Goal: Navigation & Orientation: Find specific page/section

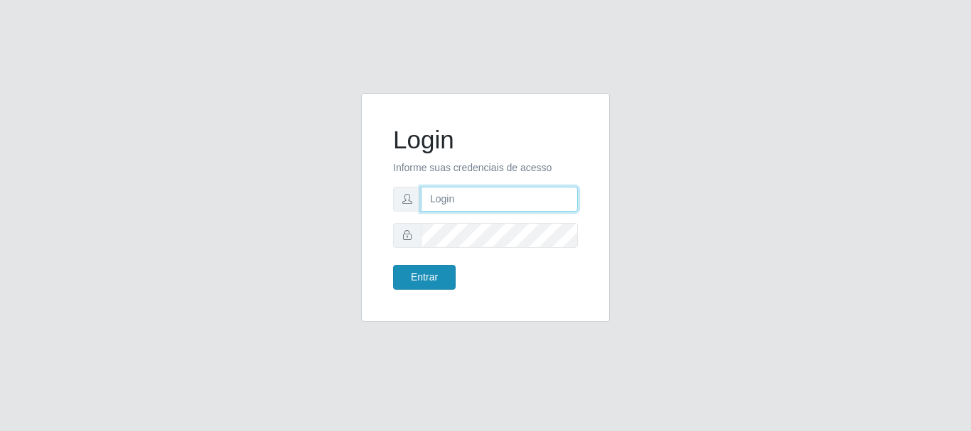
type input "caio@B1"
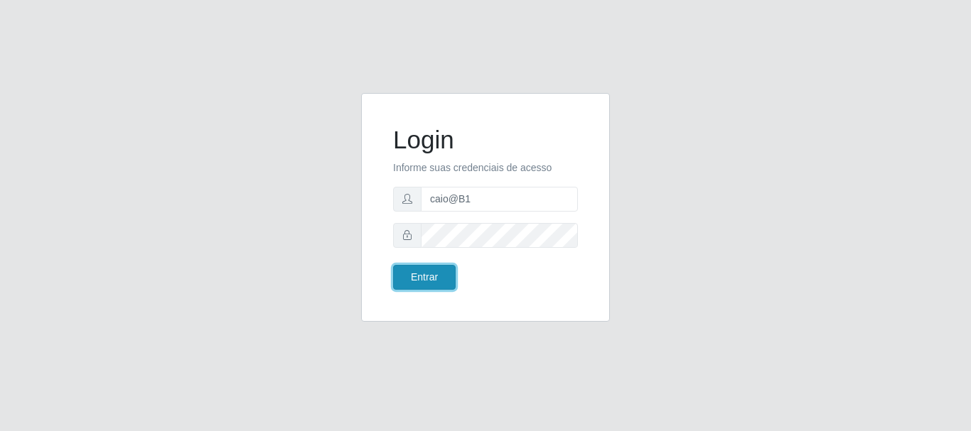
click at [442, 278] on button "Entrar" at bounding box center [424, 277] width 63 height 25
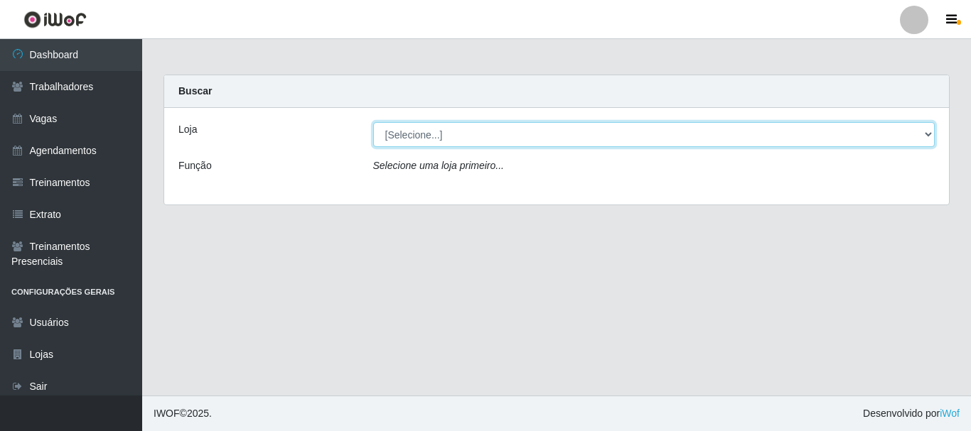
drag, startPoint x: 509, startPoint y: 134, endPoint x: 509, endPoint y: 145, distance: 10.7
click at [509, 134] on select "[Selecione...] Bemais Supermercados - B1 [GEOGRAPHIC_DATA]" at bounding box center [654, 134] width 562 height 25
select select "403"
click at [373, 122] on select "[Selecione...] Bemais Supermercados - B1 [GEOGRAPHIC_DATA]" at bounding box center [654, 134] width 562 height 25
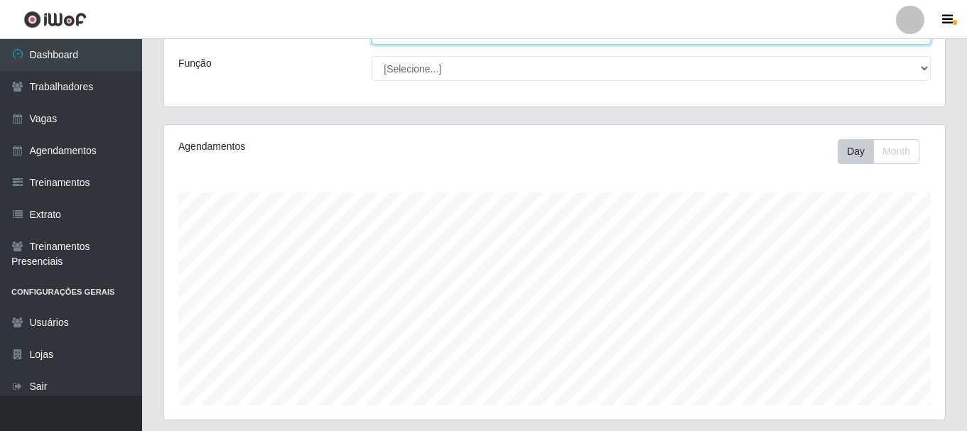
scroll to position [259, 0]
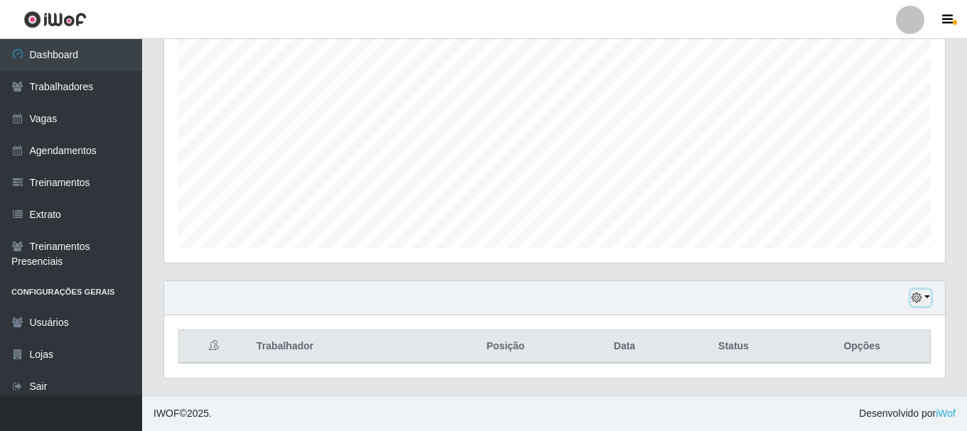
click at [924, 298] on button "button" at bounding box center [921, 298] width 20 height 16
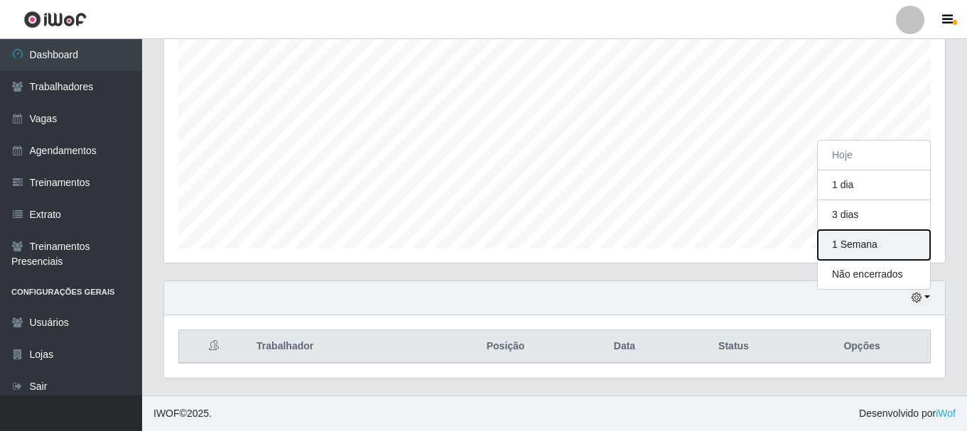
click at [864, 244] on button "1 Semana" at bounding box center [874, 245] width 112 height 30
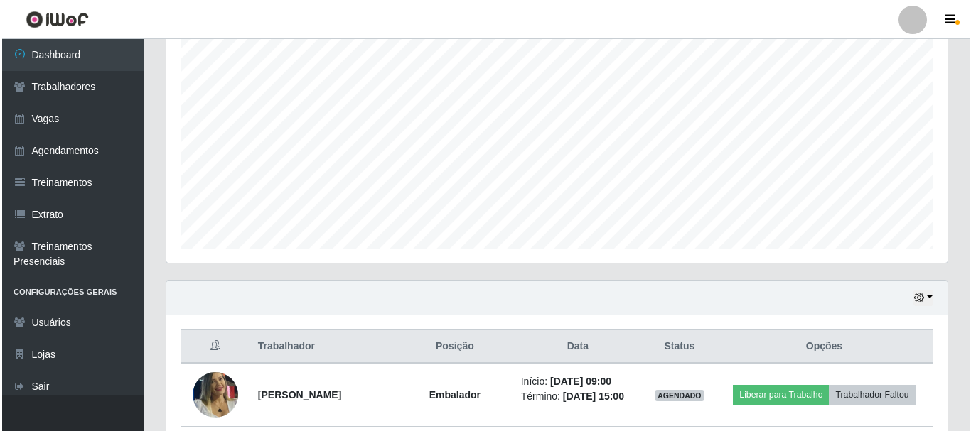
scroll to position [472, 0]
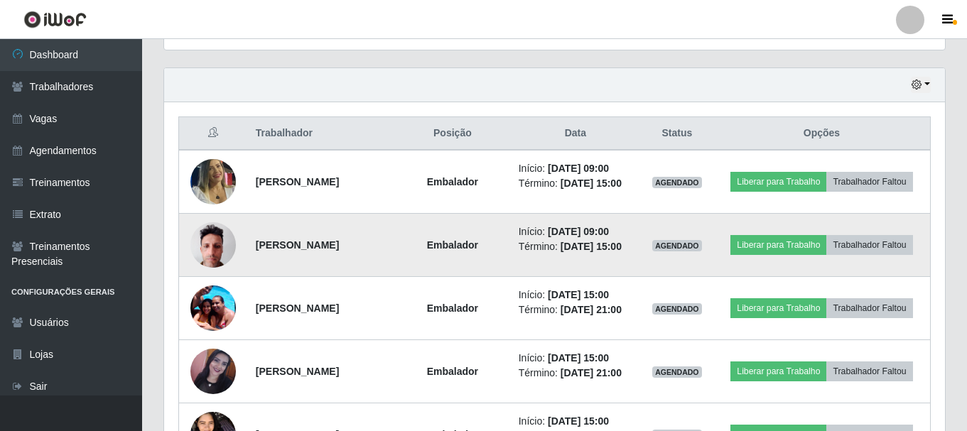
click at [210, 265] on img at bounding box center [212, 245] width 45 height 60
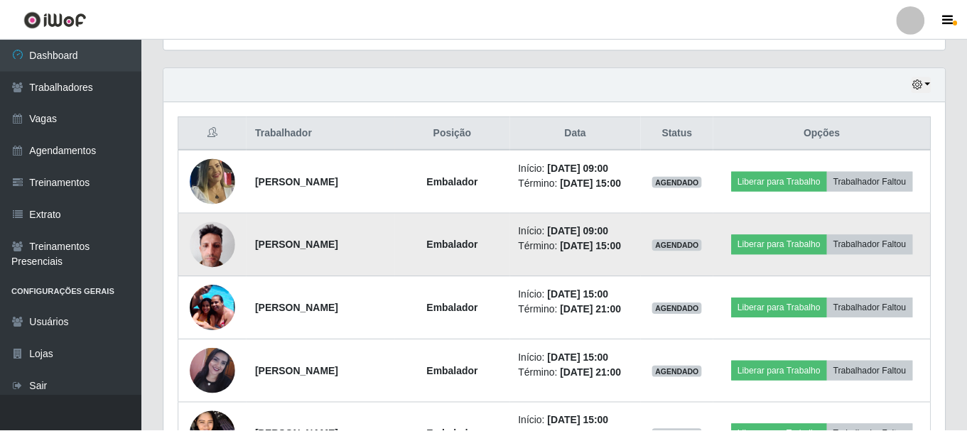
scroll to position [295, 774]
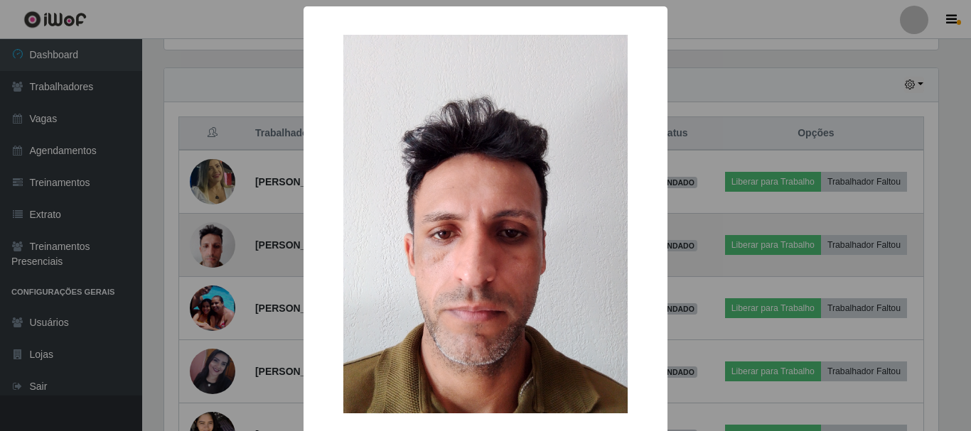
click at [210, 265] on div "× OK Cancel" at bounding box center [485, 215] width 971 height 431
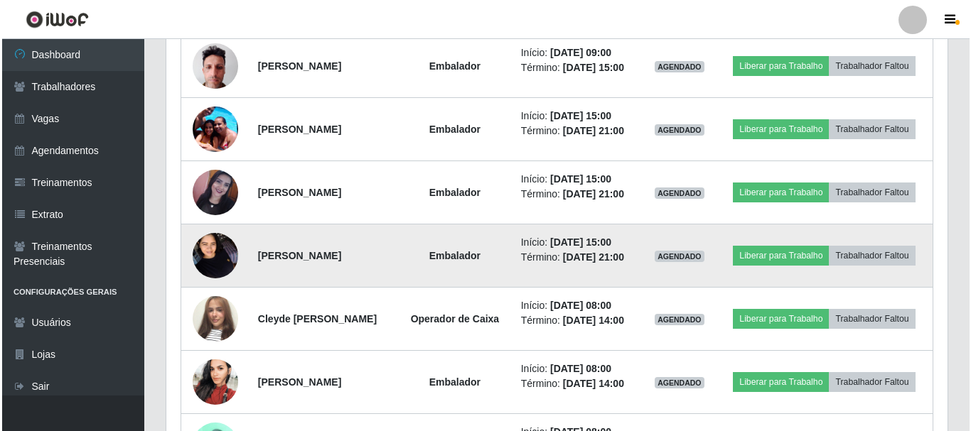
scroll to position [686, 0]
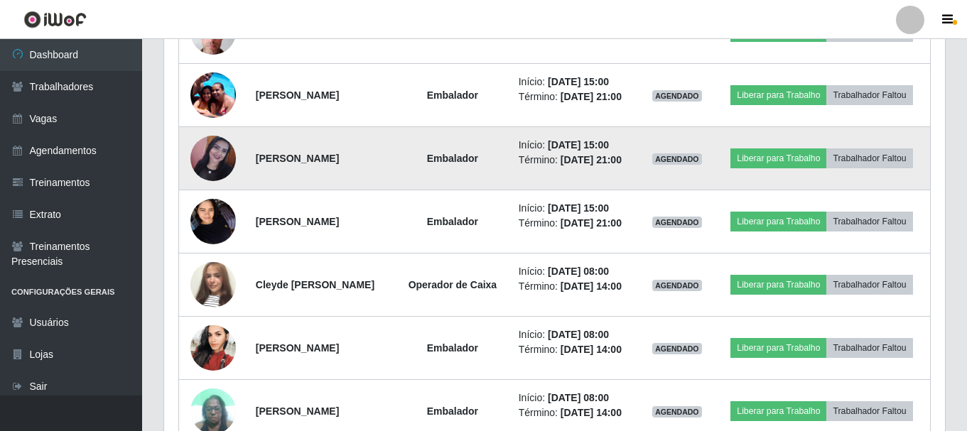
click at [207, 181] on img at bounding box center [212, 158] width 45 height 45
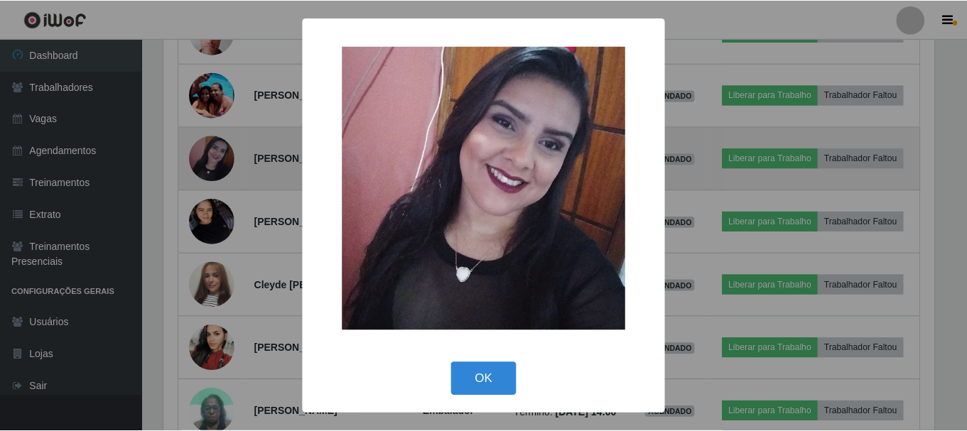
scroll to position [295, 774]
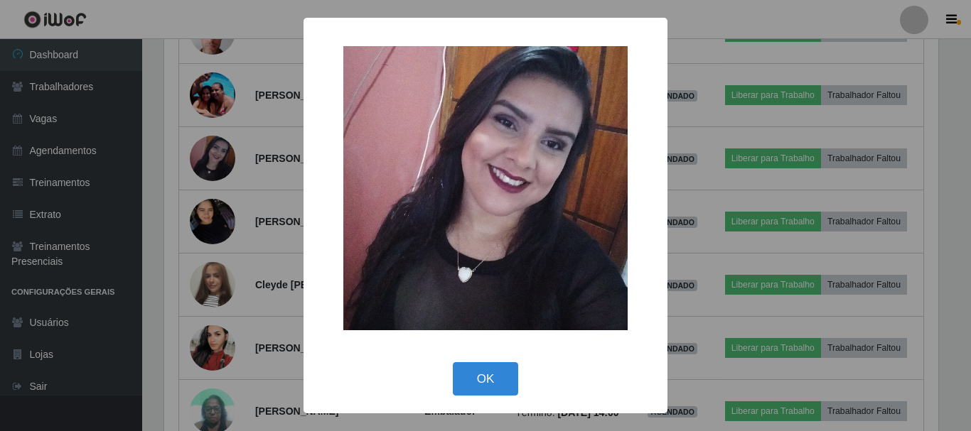
click at [207, 193] on div "× OK Cancel" at bounding box center [485, 215] width 971 height 431
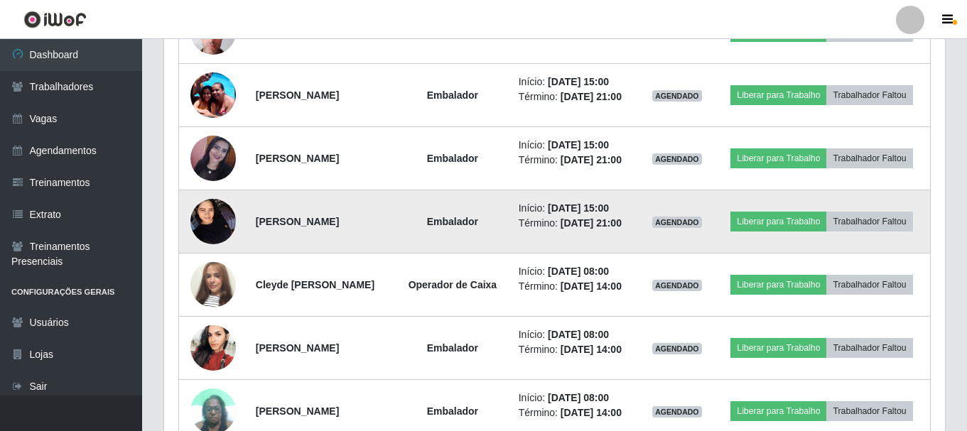
scroll to position [295, 781]
click at [211, 252] on img at bounding box center [212, 221] width 45 height 60
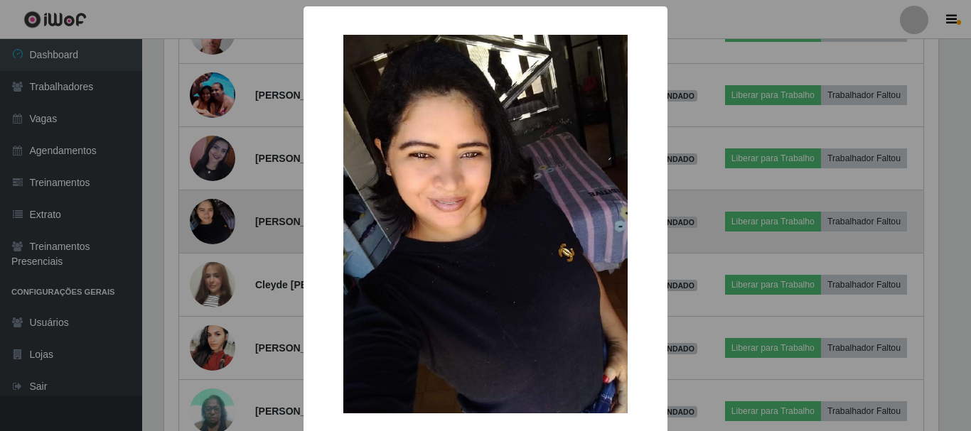
click at [211, 277] on div "× OK Cancel" at bounding box center [485, 215] width 971 height 431
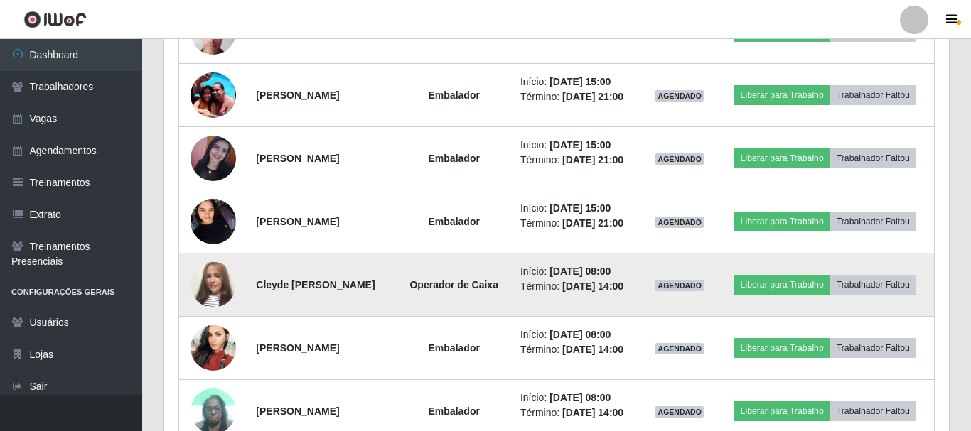
scroll to position [295, 781]
click at [217, 325] on img at bounding box center [212, 284] width 45 height 81
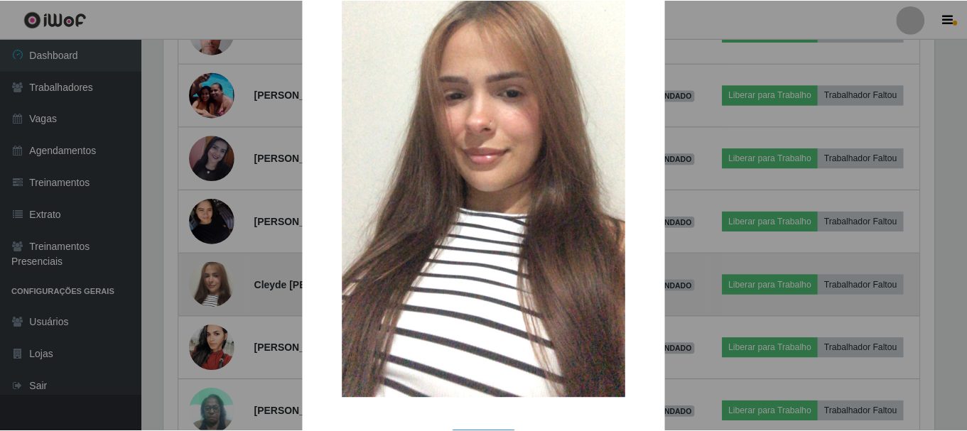
scroll to position [142, 0]
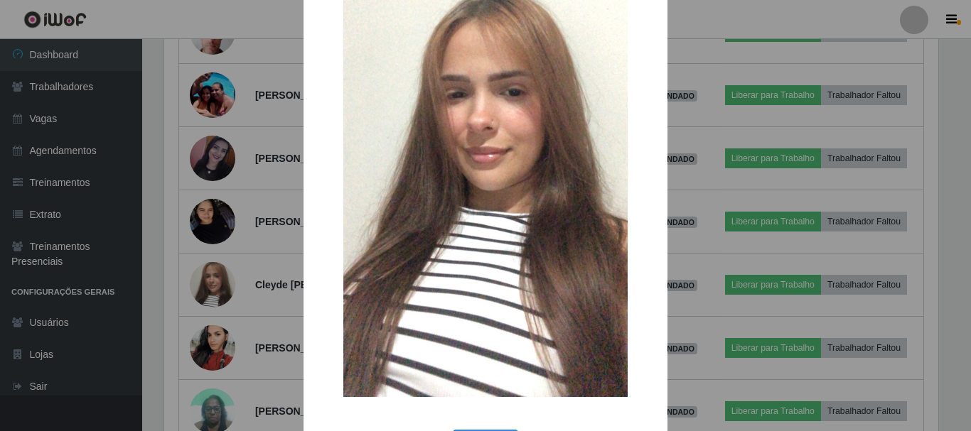
click at [227, 324] on div "× OK Cancel" at bounding box center [485, 215] width 971 height 431
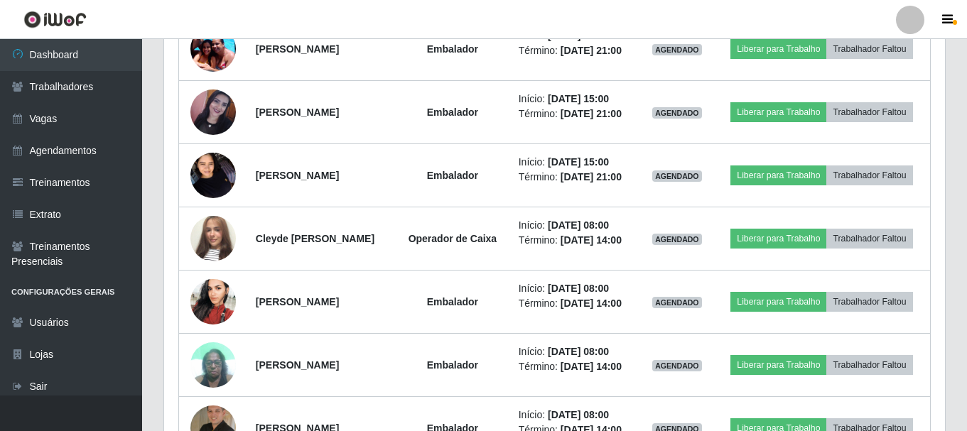
scroll to position [828, 0]
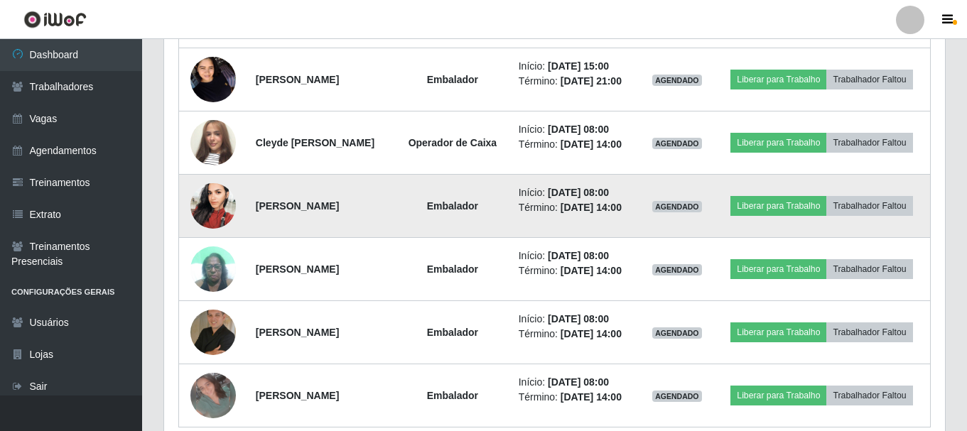
click at [214, 247] on img at bounding box center [212, 206] width 45 height 81
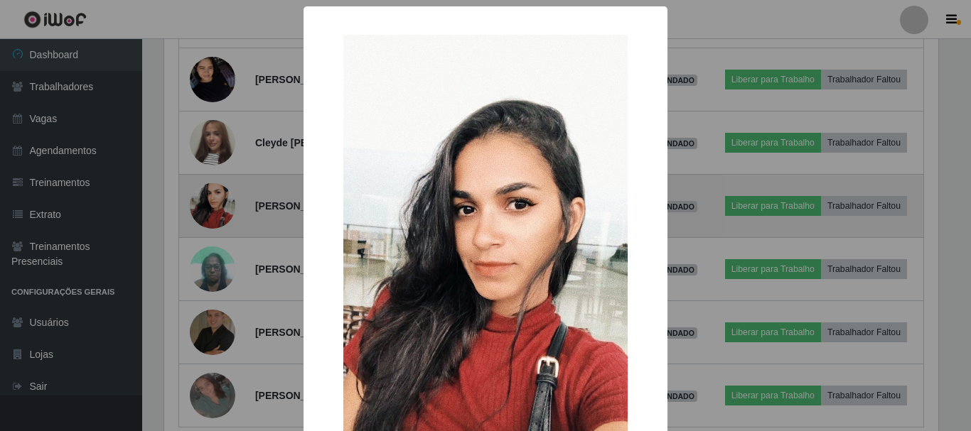
click at [214, 291] on div "× OK Cancel" at bounding box center [485, 215] width 971 height 431
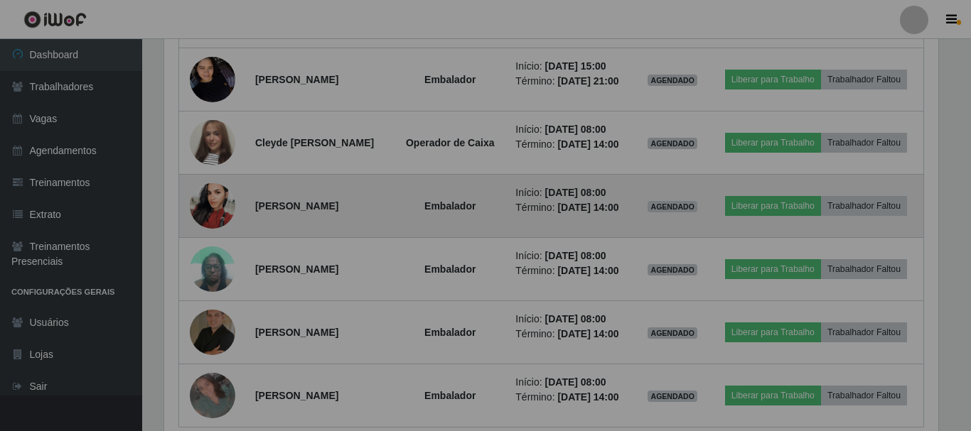
scroll to position [295, 781]
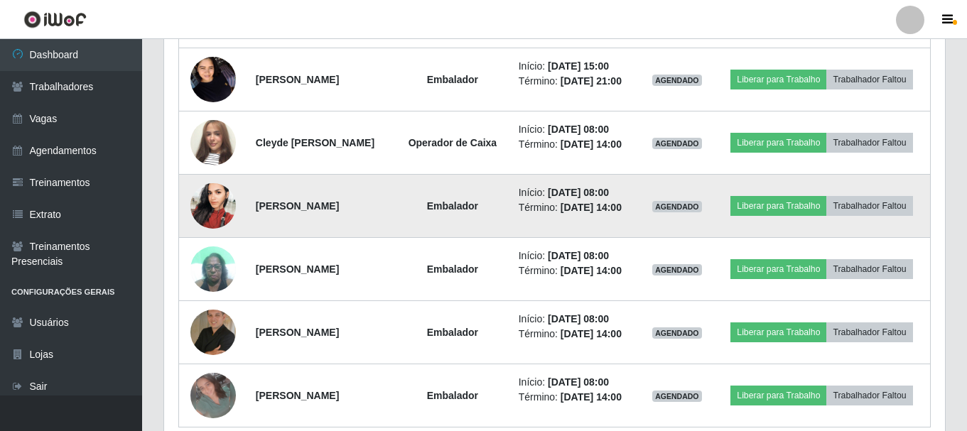
click at [212, 247] on img at bounding box center [212, 206] width 45 height 81
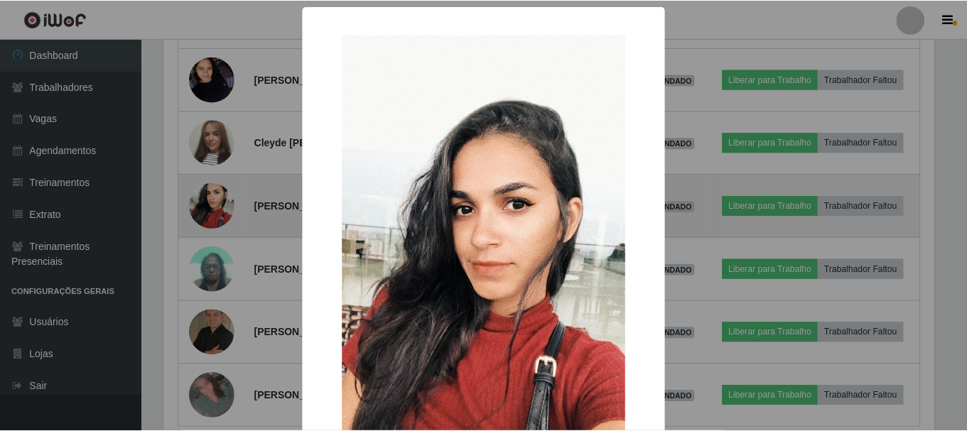
scroll to position [0, 0]
click at [212, 279] on div "× OK Cancel" at bounding box center [485, 215] width 971 height 431
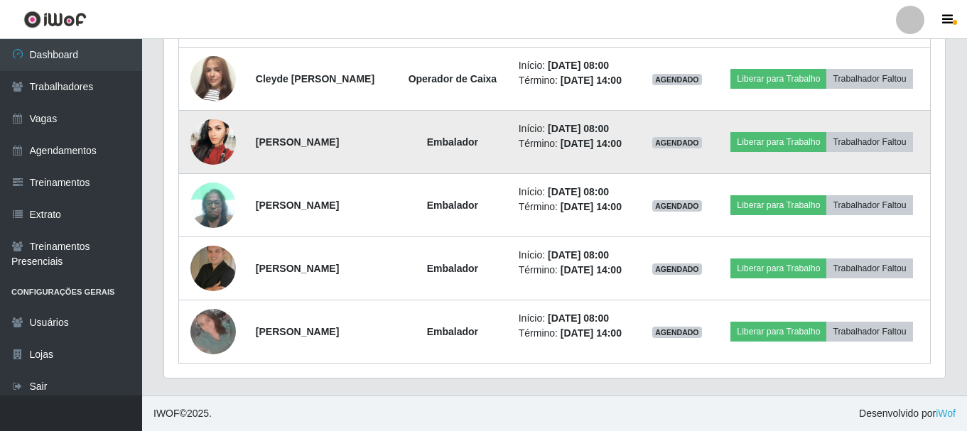
click at [212, 279] on img at bounding box center [212, 268] width 45 height 45
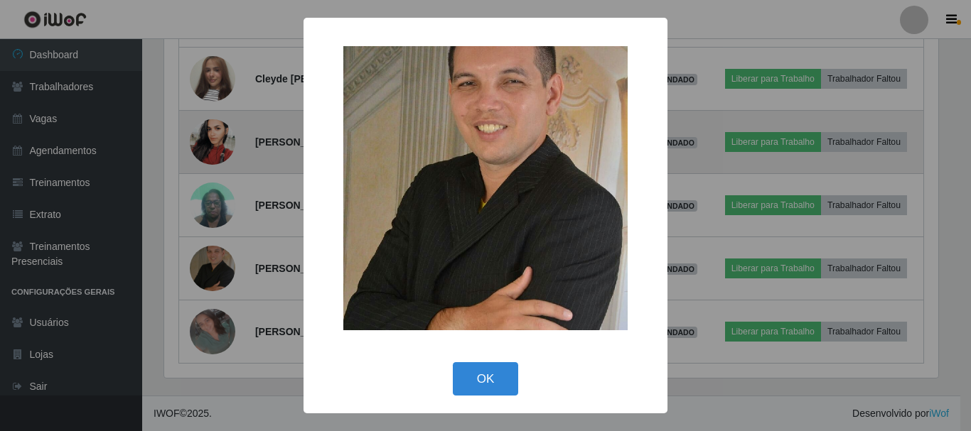
click at [212, 279] on div "× OK Cancel" at bounding box center [485, 215] width 971 height 431
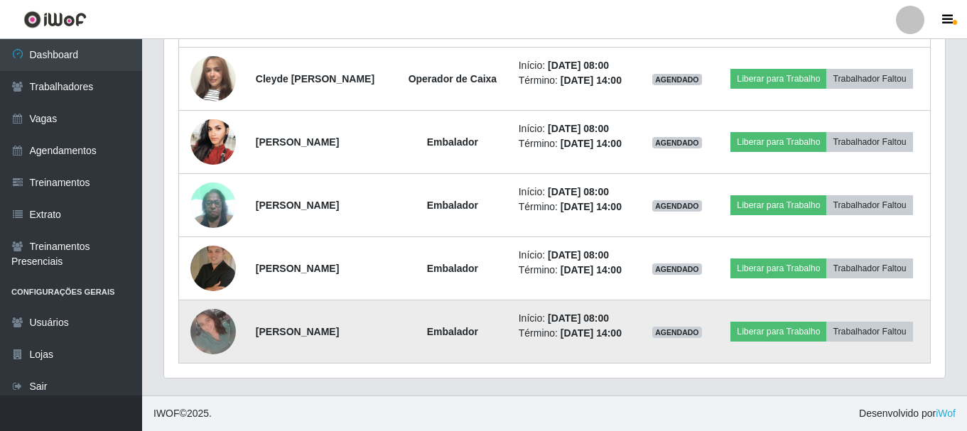
click at [206, 347] on img at bounding box center [212, 331] width 45 height 45
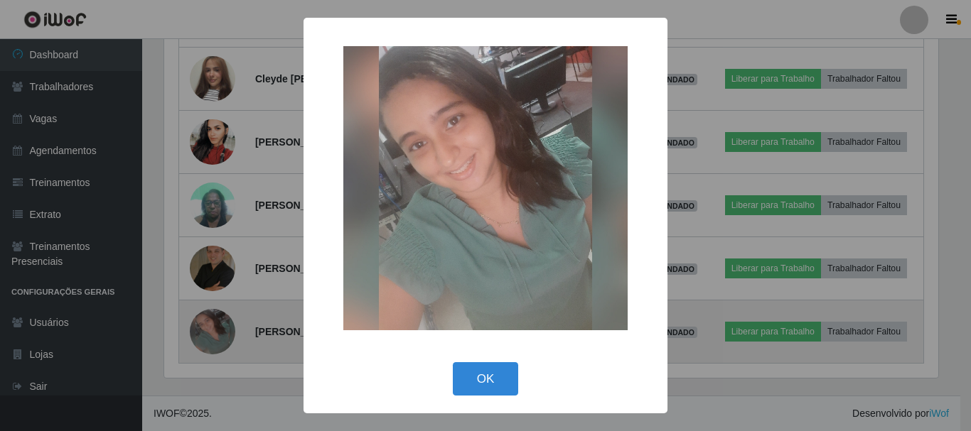
click at [207, 347] on div "× OK Cancel" at bounding box center [485, 215] width 971 height 431
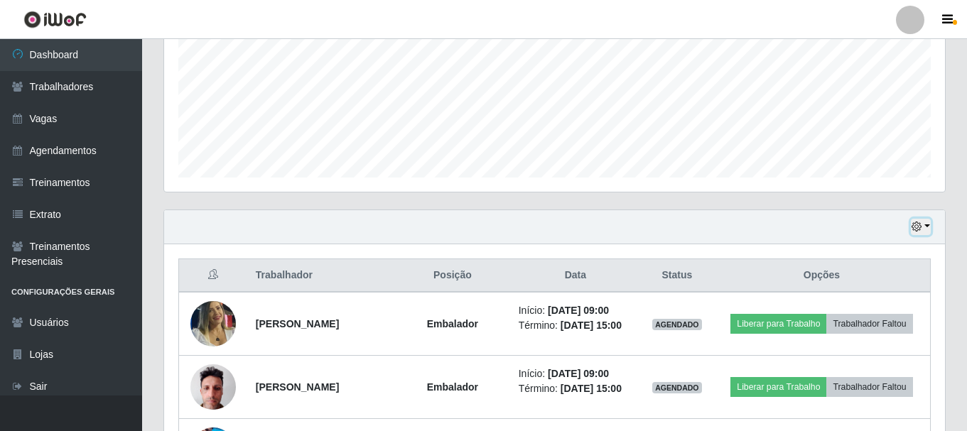
click at [917, 233] on button "button" at bounding box center [921, 227] width 20 height 16
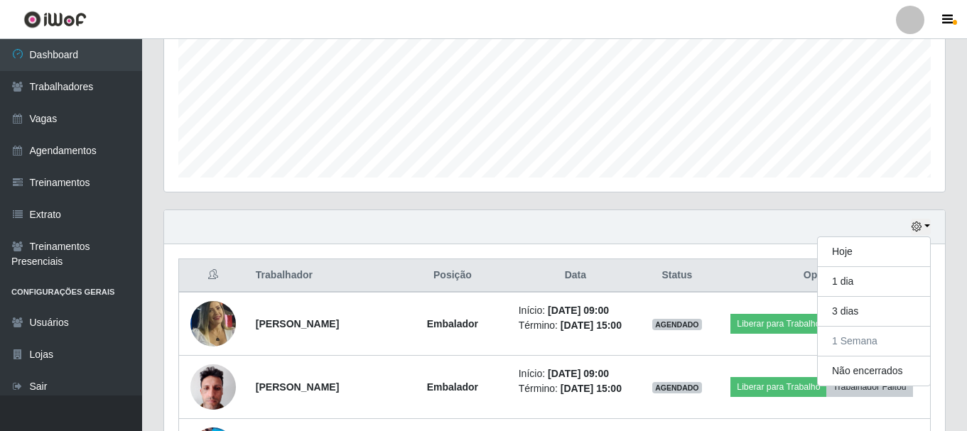
click at [592, 232] on div "Hoje 1 dia 3 dias 1 Semana Não encerrados" at bounding box center [554, 227] width 781 height 34
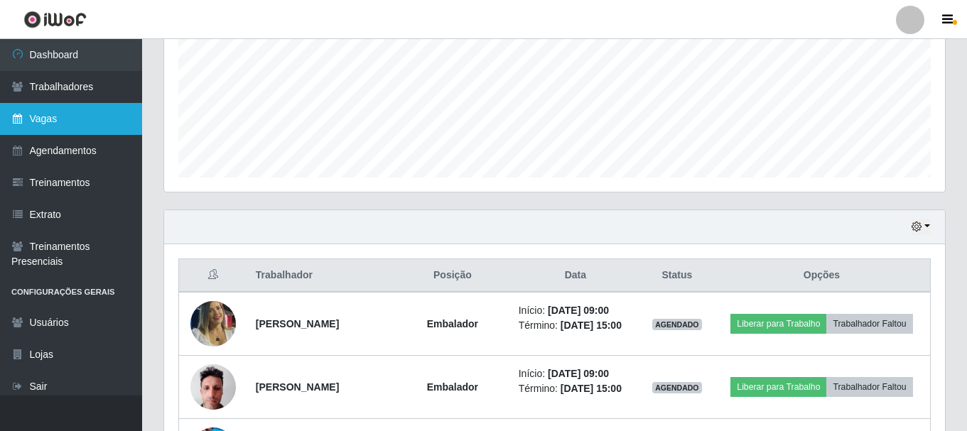
click at [92, 123] on link "Vagas" at bounding box center [71, 119] width 142 height 32
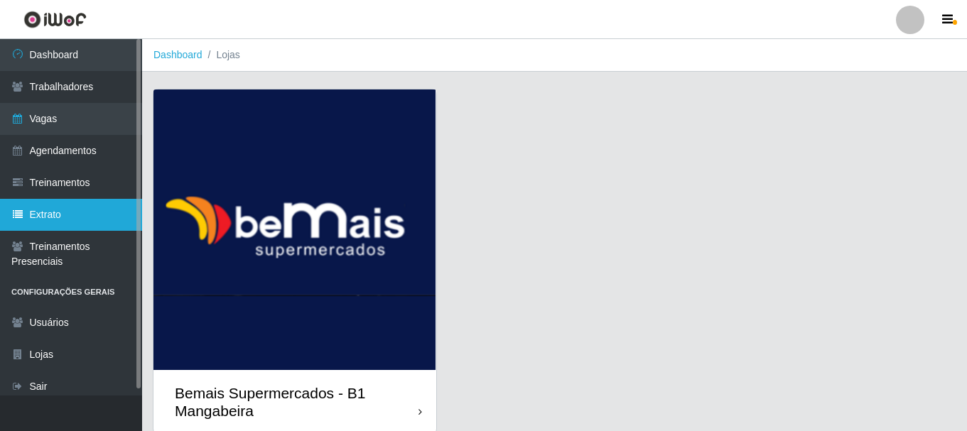
click at [79, 217] on link "Extrato" at bounding box center [71, 215] width 142 height 32
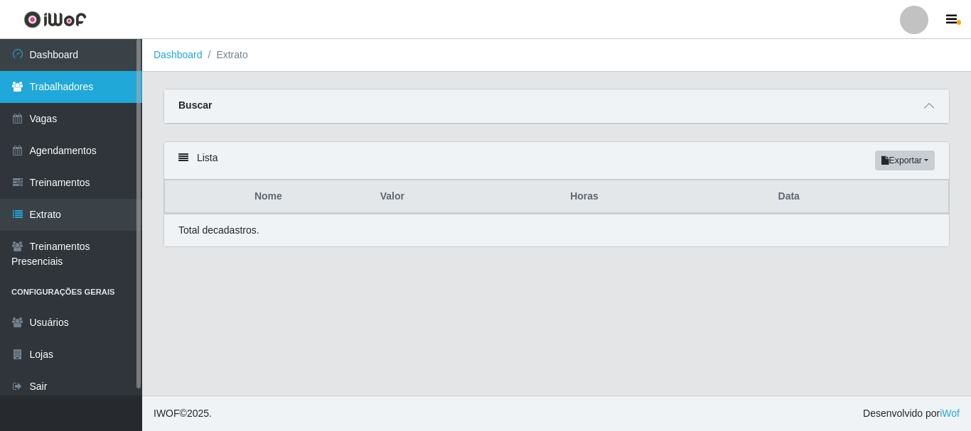
click at [77, 88] on link "Trabalhadores" at bounding box center [71, 87] width 142 height 32
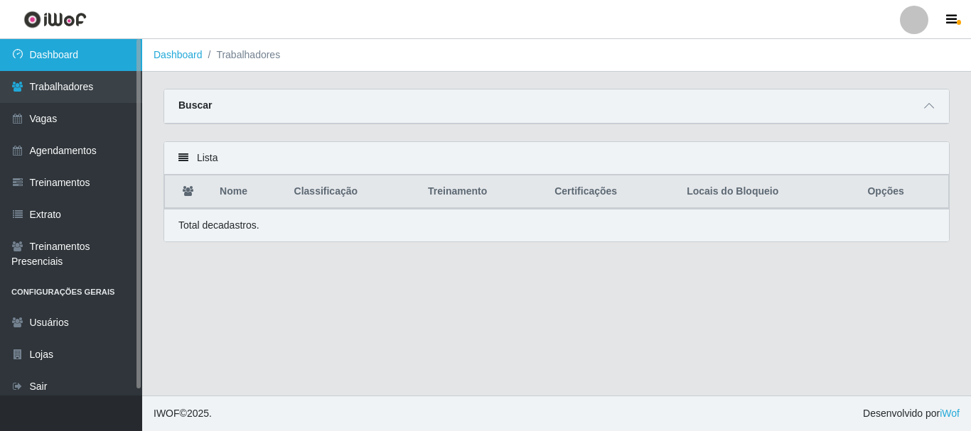
click at [86, 57] on link "Dashboard" at bounding box center [71, 55] width 142 height 32
